Goal: Communication & Community: Answer question/provide support

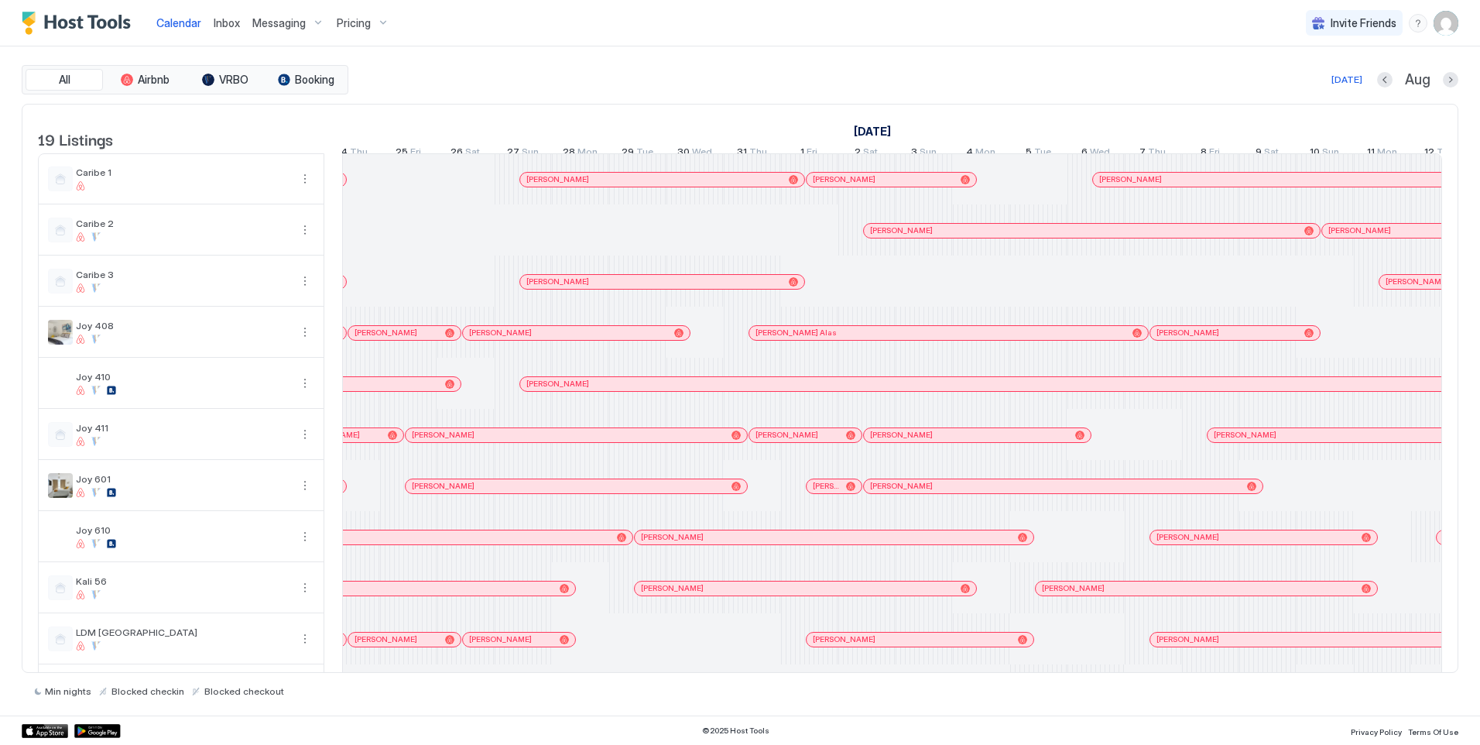
scroll to position [0, 70]
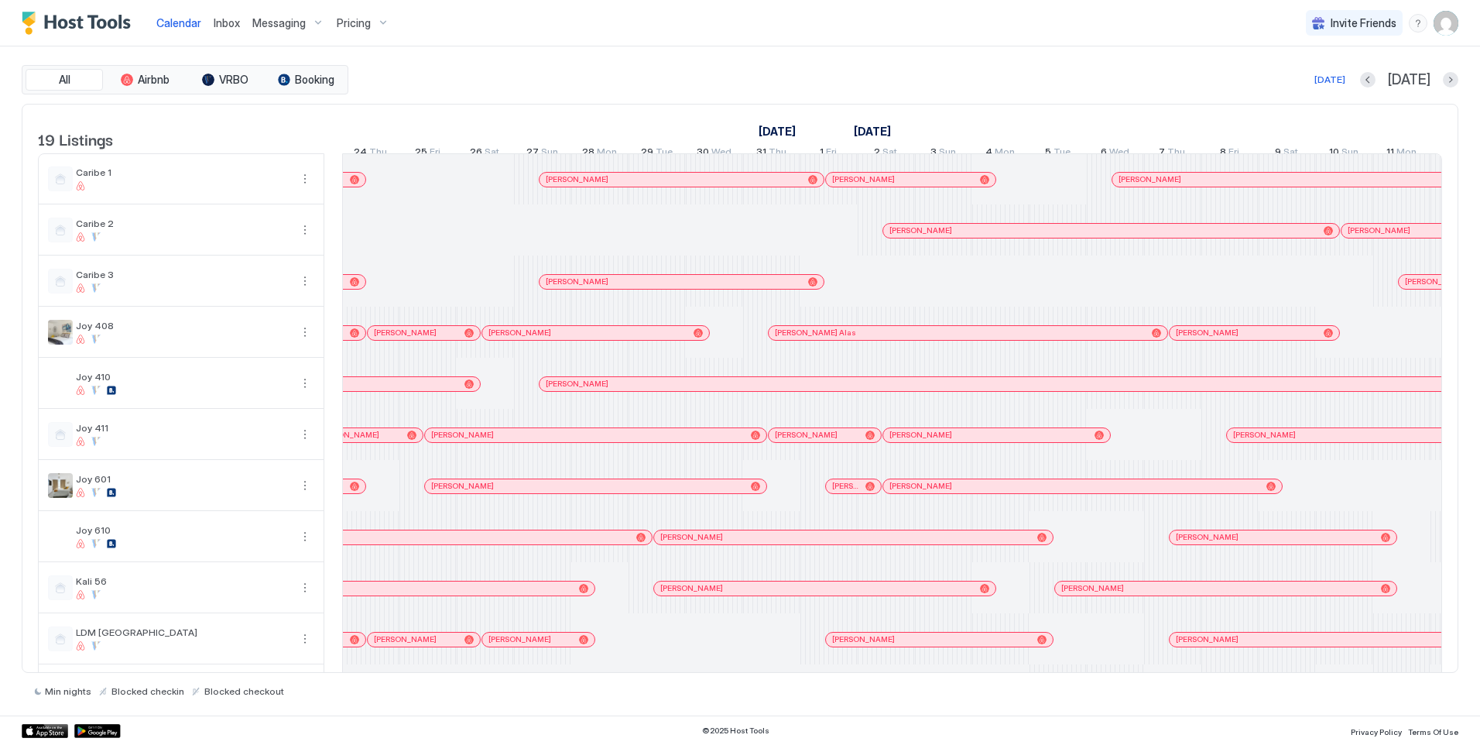
click at [934, 339] on div at bounding box center [933, 333] width 12 height 12
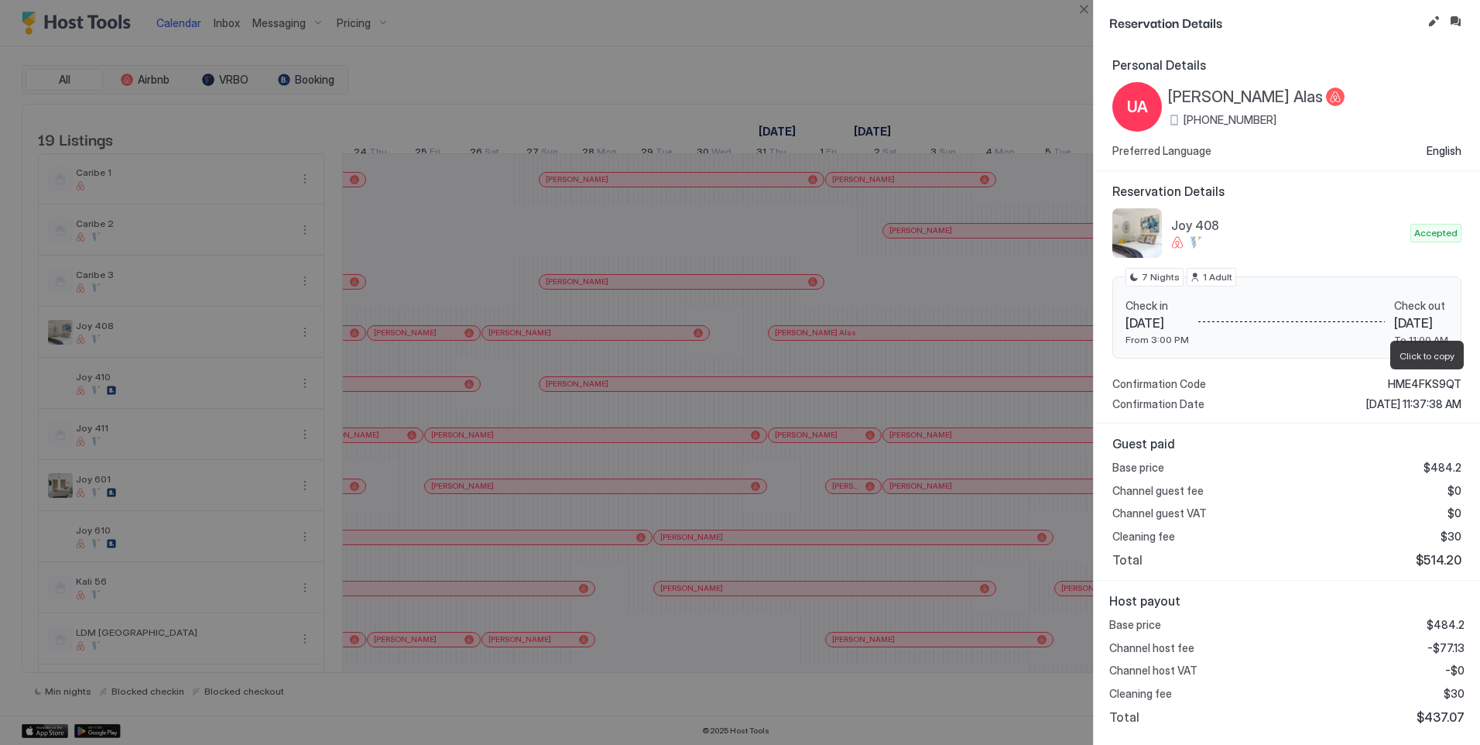
click at [1420, 380] on span "HME4FKS9QT" at bounding box center [1425, 384] width 74 height 14
click at [1086, 17] on button "Close" at bounding box center [1083, 9] width 19 height 19
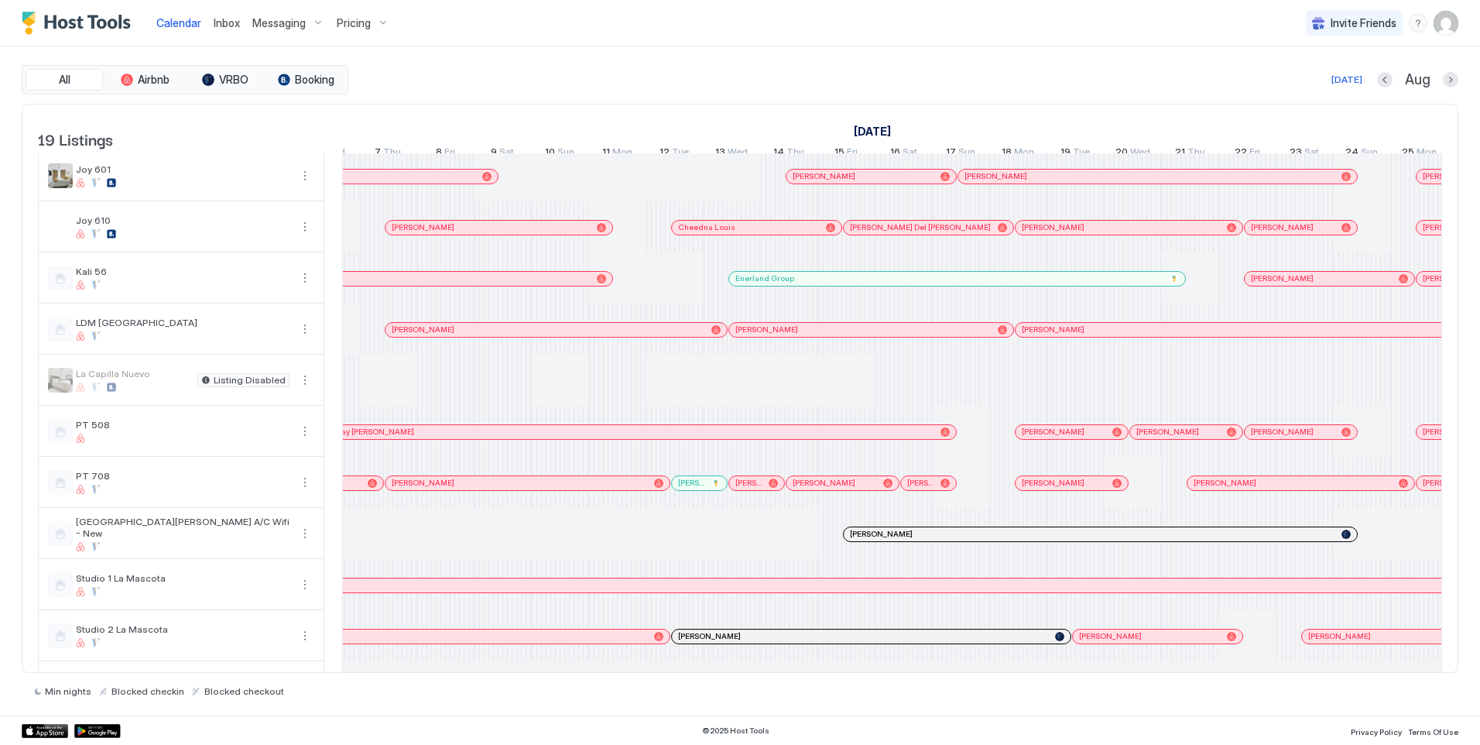
scroll to position [0, 2019]
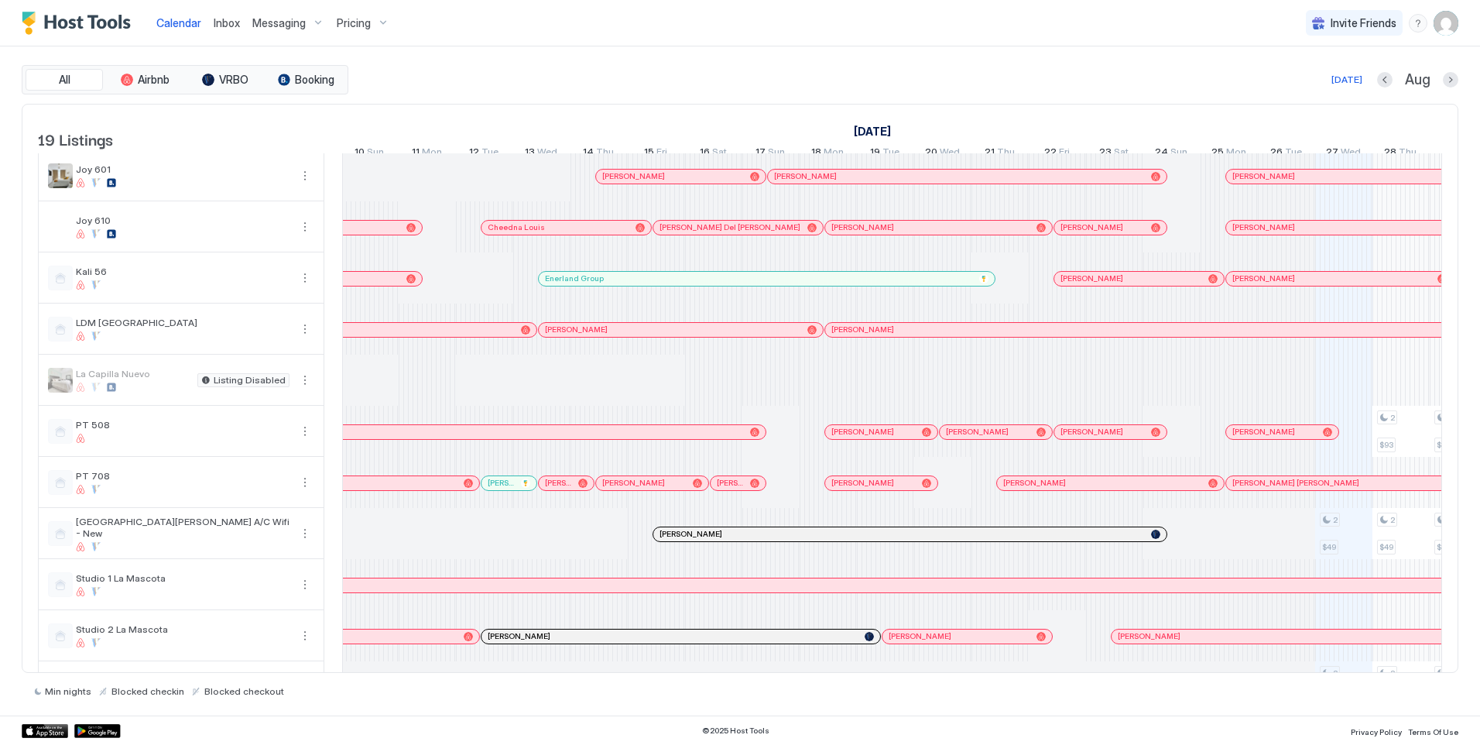
click at [985, 438] on div at bounding box center [984, 432] width 12 height 12
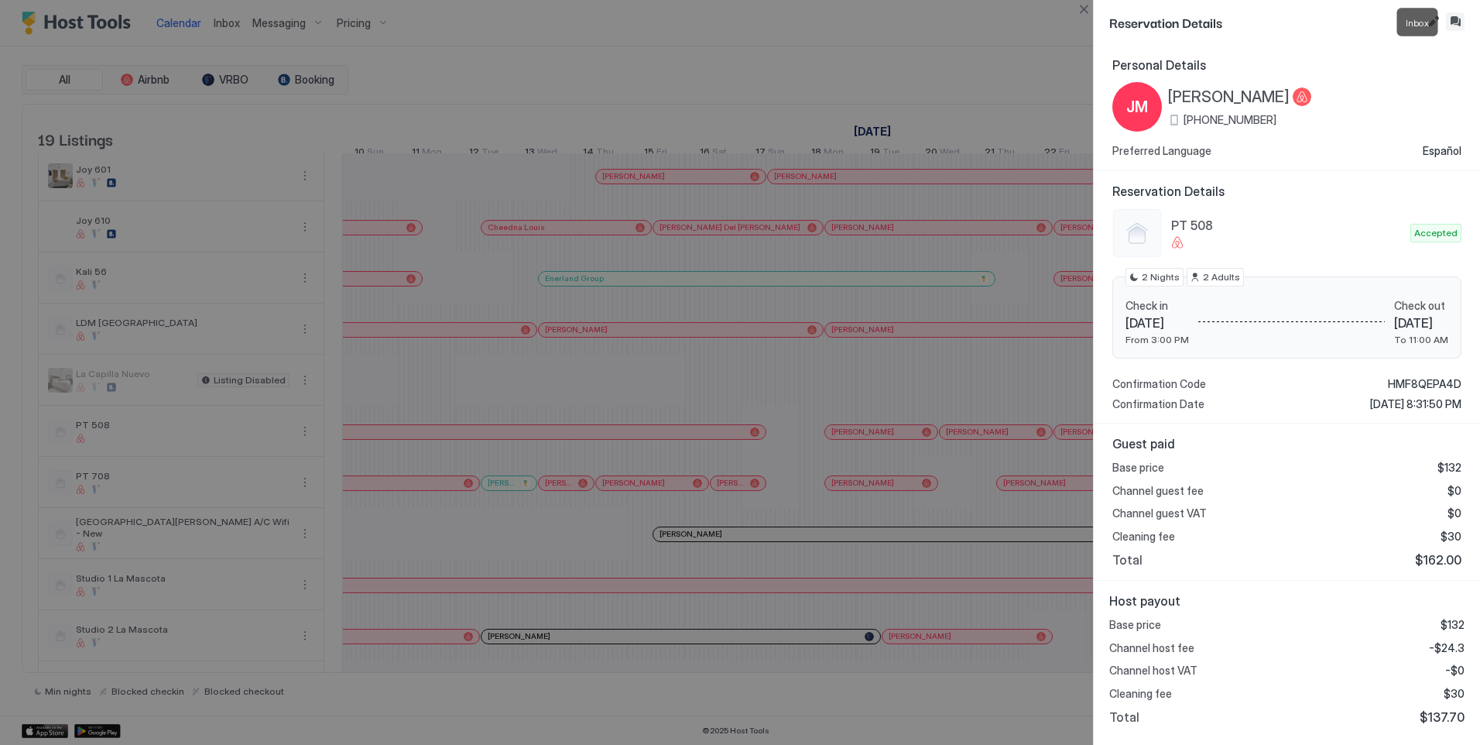
click at [1451, 18] on button "Inbox" at bounding box center [1455, 21] width 19 height 19
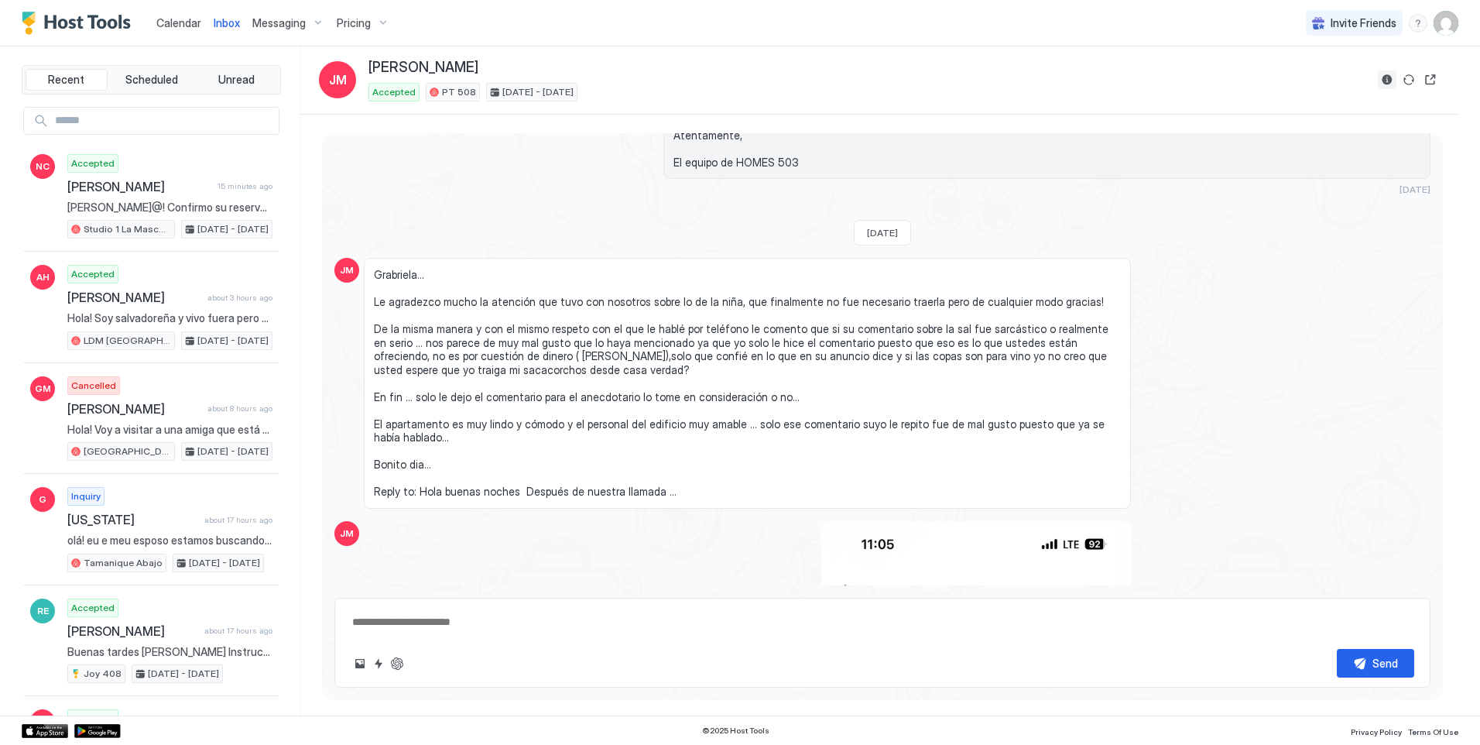
click at [1389, 77] on button "Reservation information" at bounding box center [1387, 79] width 19 height 19
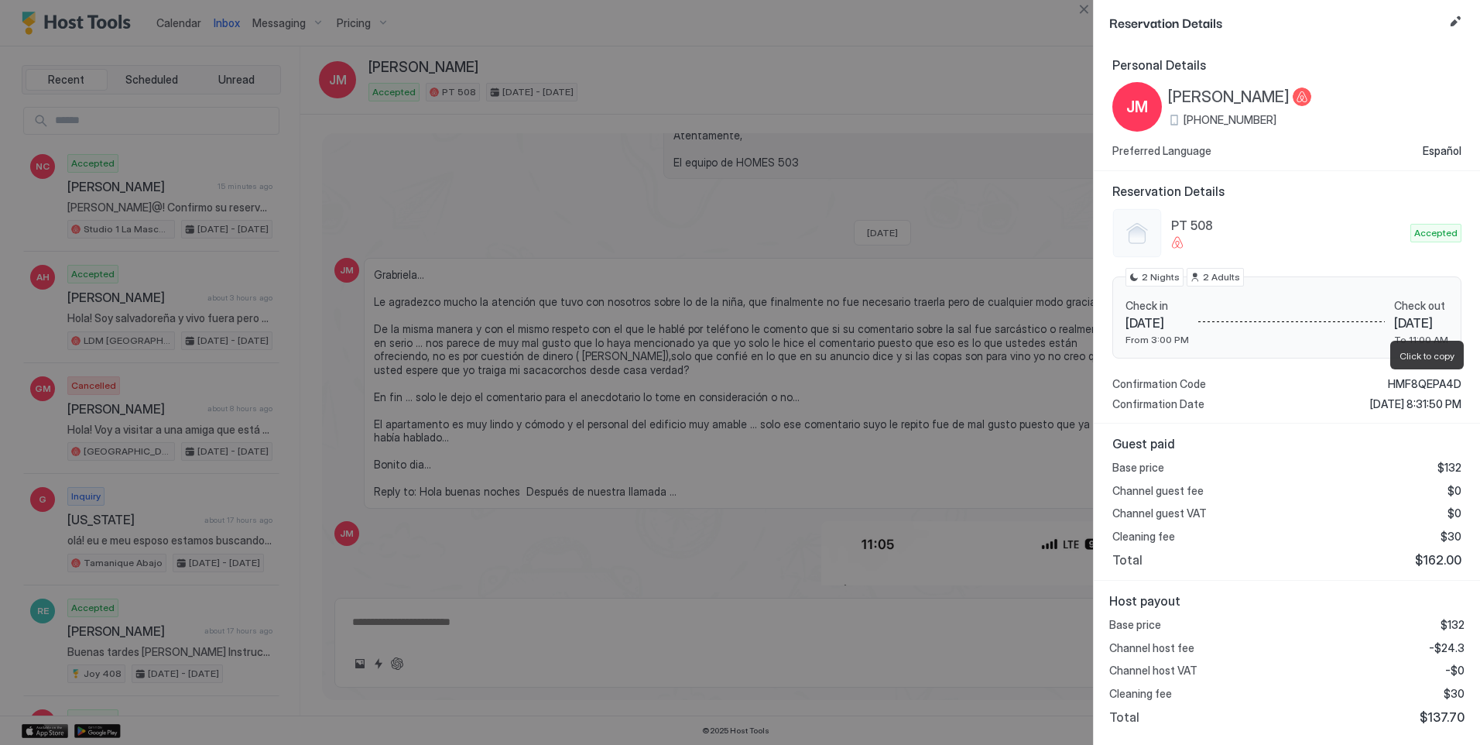
click at [1400, 382] on span "HMF8QEPA4D" at bounding box center [1425, 384] width 74 height 14
click at [1080, 5] on button "Close" at bounding box center [1083, 9] width 19 height 19
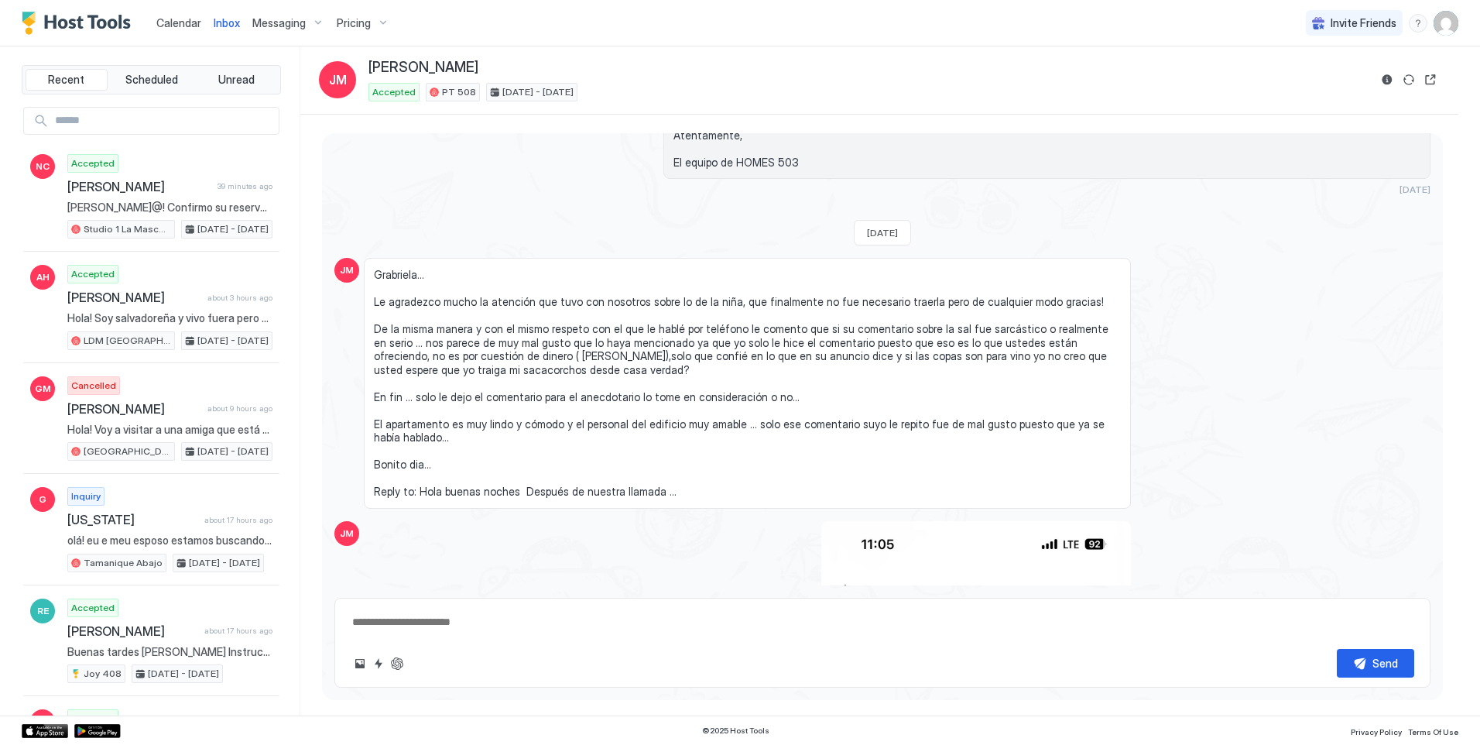
type textarea "*"
